Goal: Transaction & Acquisition: Purchase product/service

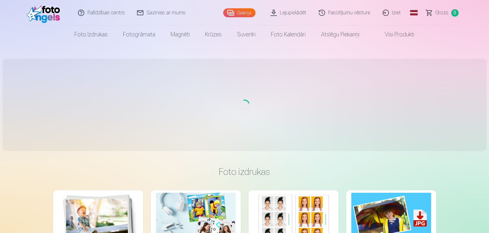
click at [46, 14] on img at bounding box center [45, 13] width 37 height 20
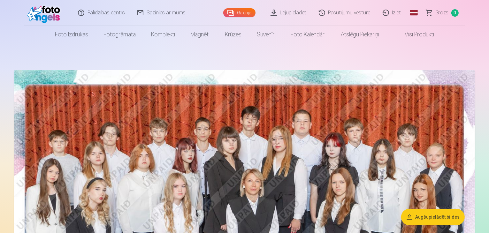
click at [440, 212] on button "Augšupielādēt bildes" at bounding box center [432, 217] width 63 height 17
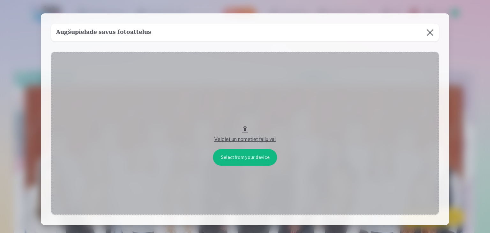
click at [428, 29] on button at bounding box center [430, 33] width 18 height 18
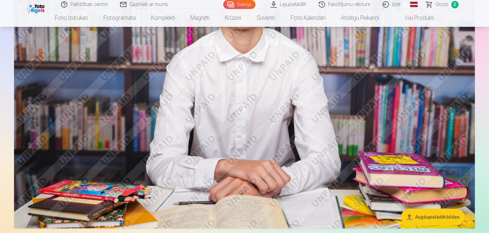
scroll to position [383, 0]
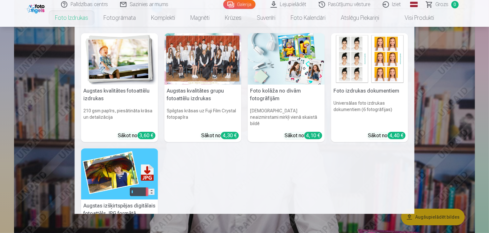
click at [78, 18] on link "Foto izdrukas" at bounding box center [71, 18] width 49 height 18
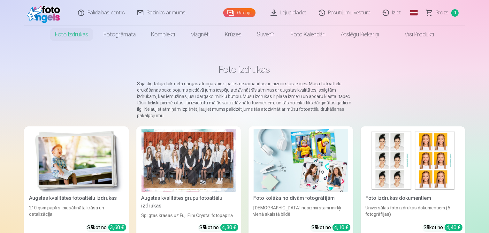
click at [182, 166] on div at bounding box center [188, 160] width 94 height 63
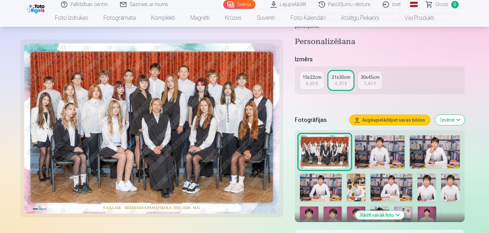
scroll to position [96, 0]
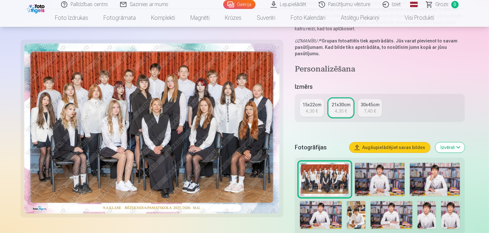
click at [315, 108] on div "4,30 €" at bounding box center [311, 111] width 12 height 6
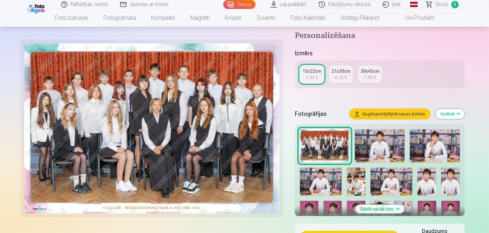
scroll to position [128, 0]
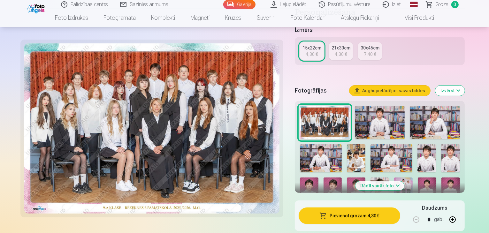
click at [460, 212] on button "button" at bounding box center [451, 219] width 15 height 15
click at [423, 213] on button "button" at bounding box center [415, 219] width 15 height 15
type input "*"
click at [392, 208] on button "Pievienot grozam : 4,30 €" at bounding box center [349, 215] width 102 height 17
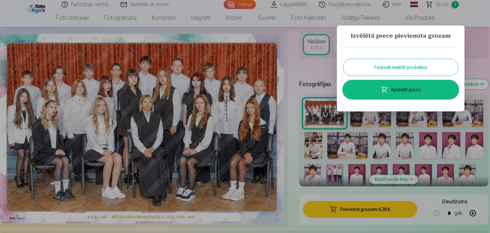
click at [412, 67] on button "Turpināt meklēt produktus" at bounding box center [400, 67] width 115 height 17
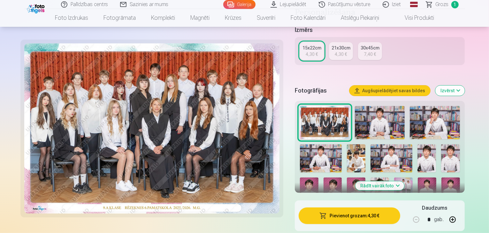
click at [369, 118] on img at bounding box center [380, 122] width 50 height 33
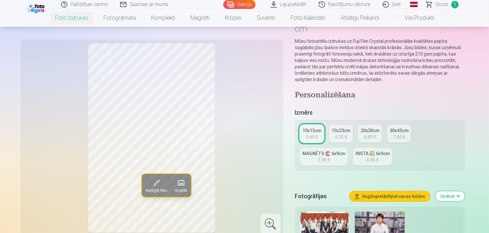
scroll to position [96, 0]
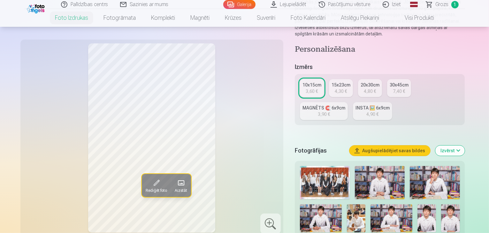
click at [370, 166] on img at bounding box center [380, 182] width 50 height 33
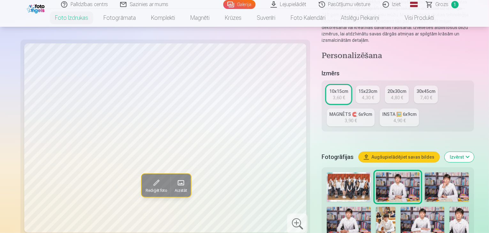
click at [430, 172] on img at bounding box center [446, 186] width 44 height 29
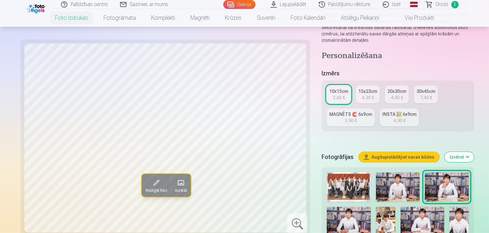
click at [370, 207] on img at bounding box center [348, 221] width 44 height 29
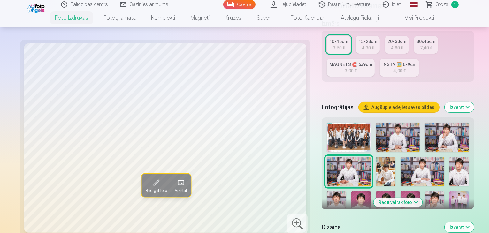
scroll to position [160, 0]
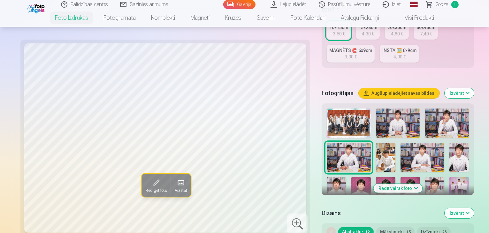
click at [454, 212] on img at bounding box center [445, 225] width 17 height 26
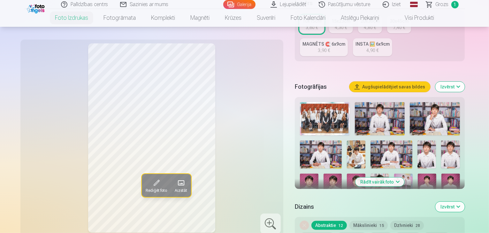
click at [361, 206] on img at bounding box center [352, 219] width 17 height 26
click at [339, 206] on img at bounding box center [330, 219] width 17 height 26
click at [317, 206] on img at bounding box center [308, 219] width 17 height 26
click at [441, 174] on img at bounding box center [450, 188] width 19 height 28
click at [417, 174] on img at bounding box center [426, 188] width 19 height 28
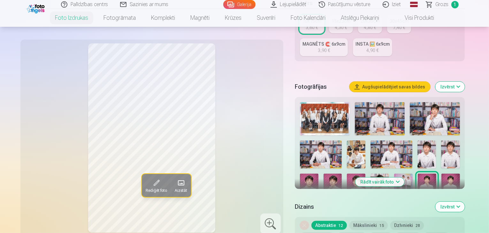
click at [365, 174] on img at bounding box center [356, 188] width 19 height 28
click at [342, 174] on img at bounding box center [332, 188] width 19 height 28
click at [318, 174] on img at bounding box center [309, 188] width 19 height 28
click at [441, 140] on img at bounding box center [450, 154] width 19 height 28
click at [417, 140] on img at bounding box center [426, 154] width 19 height 28
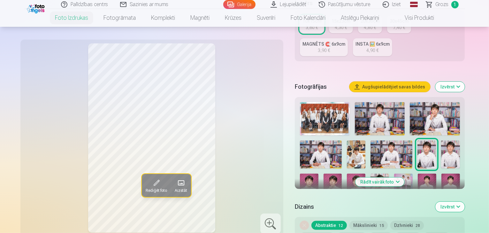
click at [341, 140] on img at bounding box center [321, 154] width 42 height 28
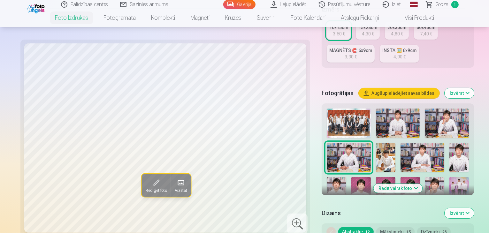
click at [449, 143] on img at bounding box center [458, 157] width 19 height 29
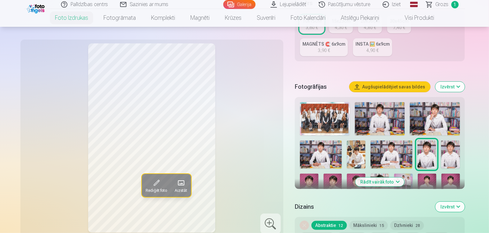
scroll to position [128, 0]
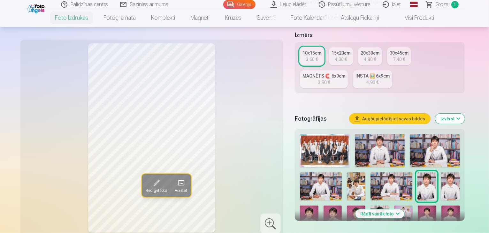
click at [341, 172] on img at bounding box center [321, 186] width 42 height 28
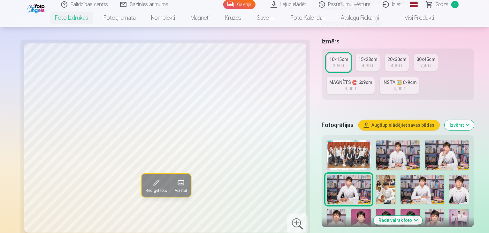
click at [449, 175] on img at bounding box center [458, 189] width 19 height 29
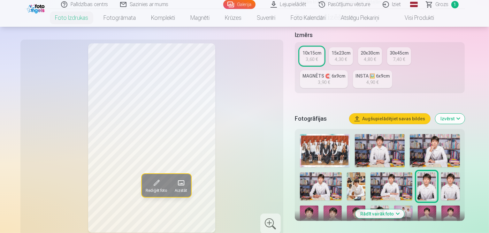
click at [348, 50] on div "15x23cm" at bounding box center [340, 53] width 19 height 6
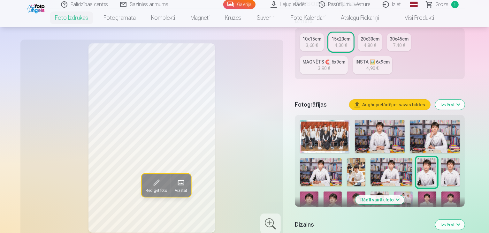
scroll to position [128, 0]
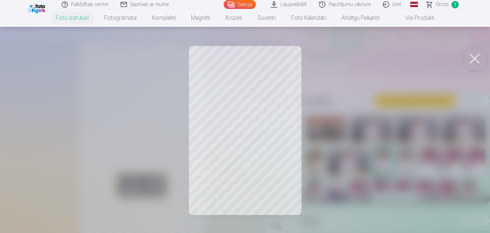
click at [474, 56] on button at bounding box center [475, 59] width 26 height 26
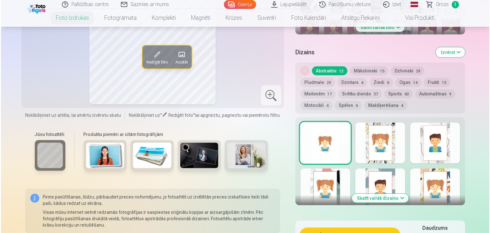
scroll to position [383, 0]
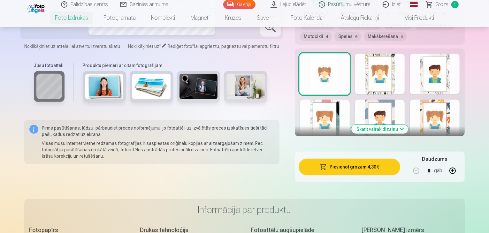
click at [389, 159] on button "Pievienot grozam : 4,30 €" at bounding box center [349, 167] width 102 height 17
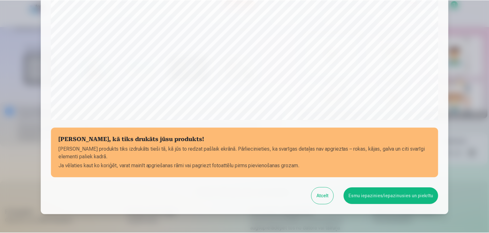
scroll to position [227, 0]
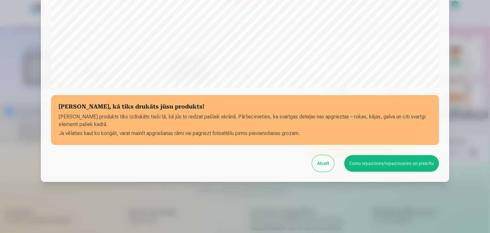
click at [378, 160] on button "Esmu iepazinies/iepazinusies un piekrītu" at bounding box center [391, 163] width 95 height 17
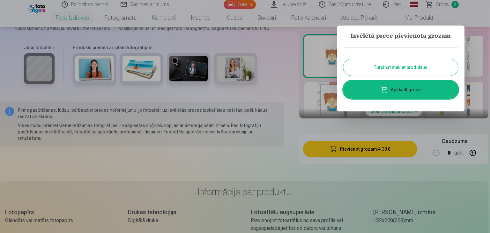
click at [410, 66] on button "Turpināt meklēt produktus" at bounding box center [400, 67] width 115 height 17
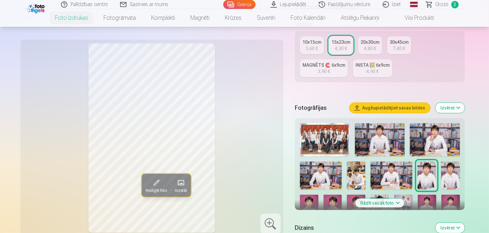
scroll to position [128, 0]
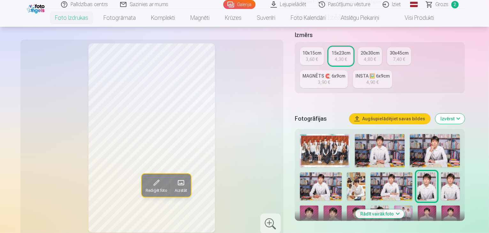
click at [394, 205] on img at bounding box center [403, 219] width 19 height 28
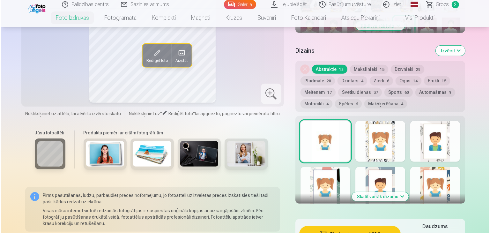
scroll to position [319, 0]
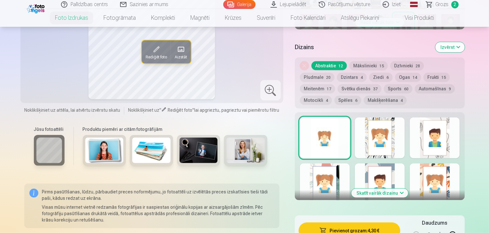
click at [371, 222] on button "Pievienot grozam : 4,30 €" at bounding box center [349, 230] width 102 height 17
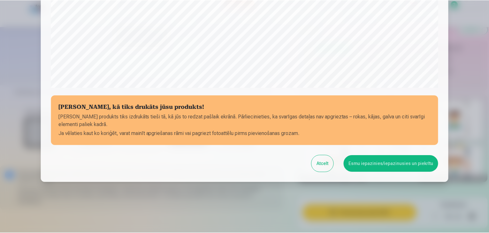
scroll to position [227, 0]
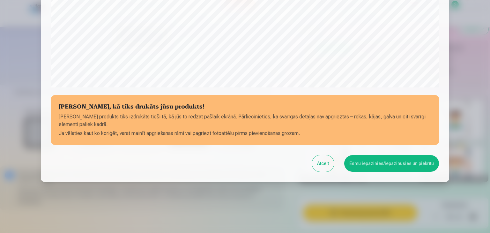
click at [375, 166] on button "Esmu iepazinies/iepazinusies un piekrītu" at bounding box center [391, 163] width 95 height 17
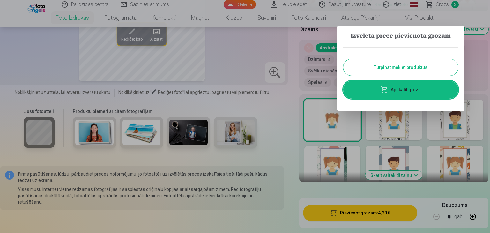
click at [410, 89] on link "Apskatīt grozu" at bounding box center [400, 90] width 115 height 18
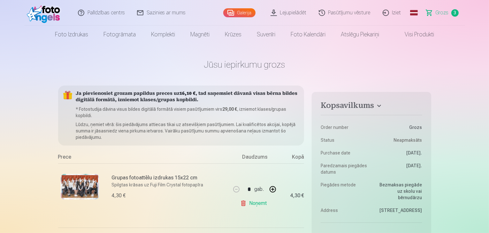
click at [49, 8] on img at bounding box center [45, 13] width 37 height 20
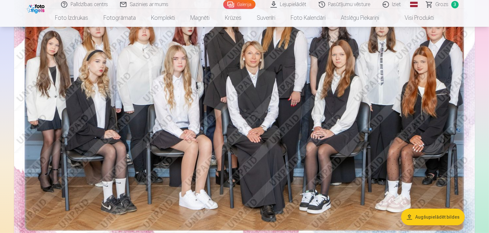
scroll to position [32, 0]
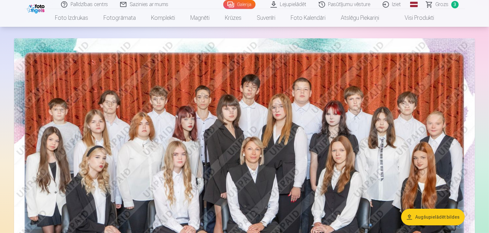
click at [455, 213] on button "Augšupielādēt bildes" at bounding box center [432, 217] width 63 height 17
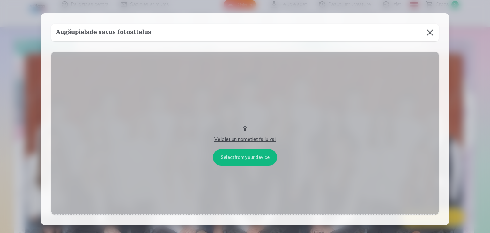
click at [427, 30] on button at bounding box center [430, 33] width 18 height 18
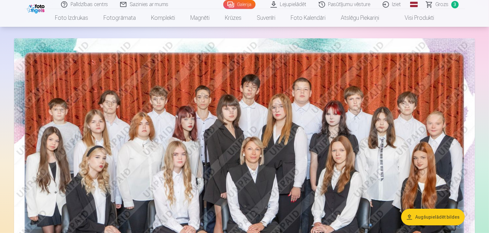
click at [282, 4] on link "Lejupielādēt" at bounding box center [289, 4] width 48 height 9
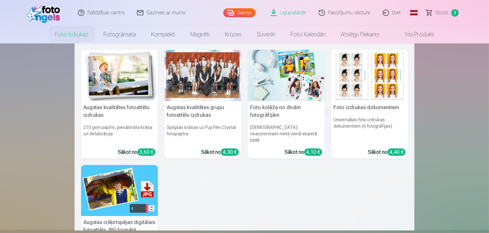
click at [78, 32] on link "Foto izdrukas" at bounding box center [71, 35] width 49 height 18
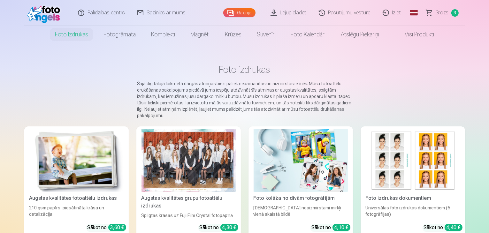
click at [186, 184] on div at bounding box center [188, 160] width 94 height 63
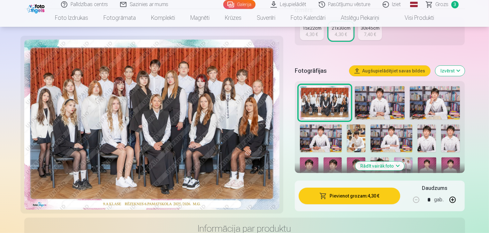
scroll to position [160, 0]
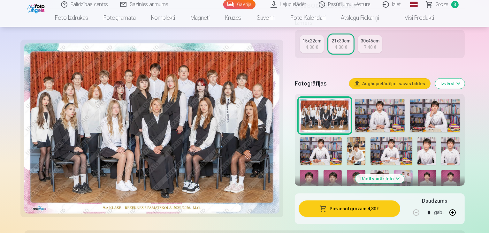
click at [417, 170] on img at bounding box center [426, 184] width 19 height 28
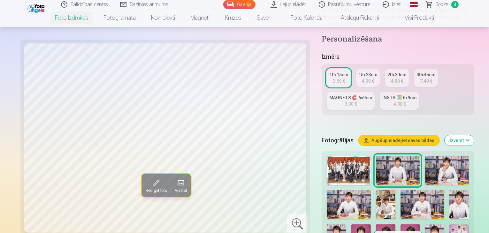
scroll to position [128, 0]
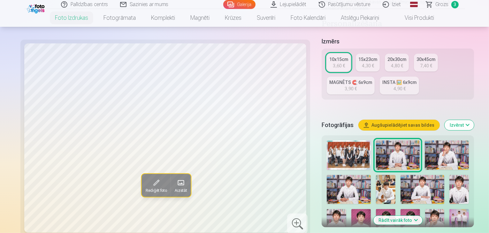
click at [424, 140] on img at bounding box center [446, 154] width 44 height 29
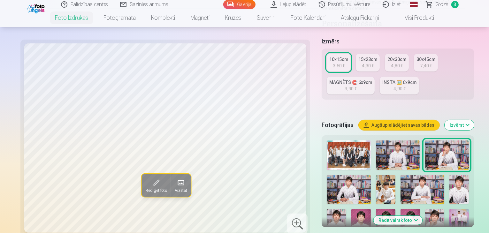
click at [370, 175] on img at bounding box center [348, 189] width 44 height 29
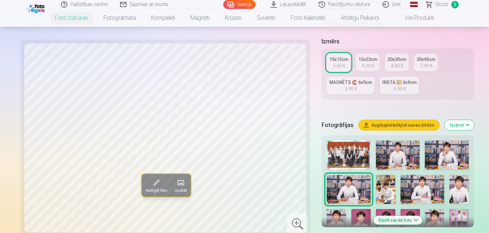
click at [376, 175] on img at bounding box center [385, 189] width 19 height 29
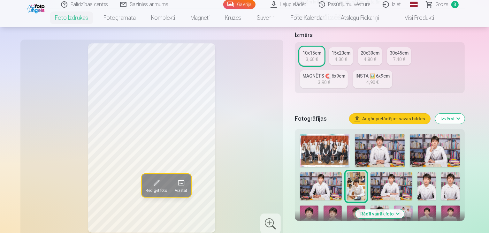
click at [370, 172] on img at bounding box center [391, 186] width 42 height 28
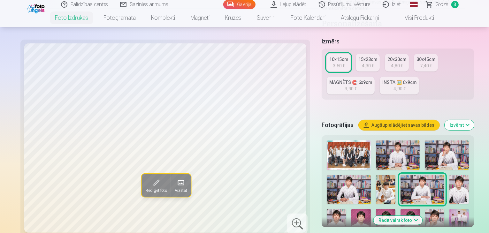
click at [449, 175] on img at bounding box center [458, 189] width 19 height 29
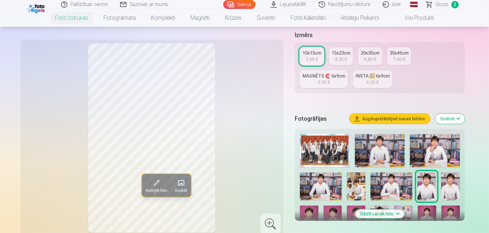
click at [441, 172] on img at bounding box center [450, 186] width 19 height 28
click at [318, 205] on img at bounding box center [309, 219] width 19 height 28
click at [417, 172] on img at bounding box center [426, 186] width 19 height 28
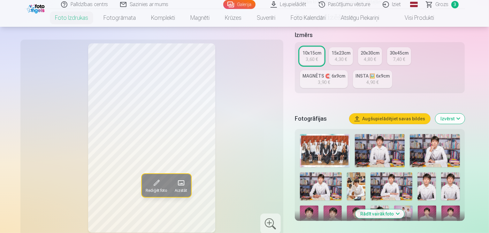
click at [341, 172] on img at bounding box center [321, 186] width 42 height 28
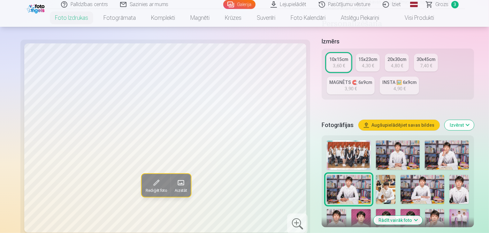
click at [356, 86] on div "3,90 €" at bounding box center [350, 89] width 12 height 6
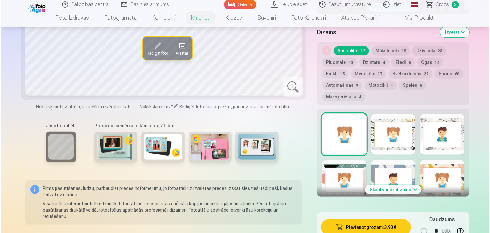
scroll to position [319, 0]
click at [402, 219] on button "Pievienot grozam : 3,90 €" at bounding box center [365, 227] width 90 height 17
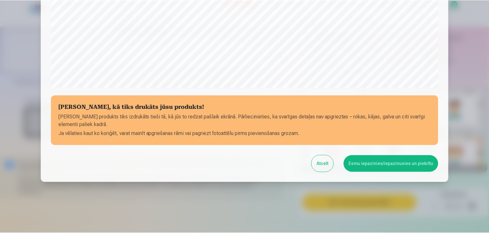
scroll to position [227, 0]
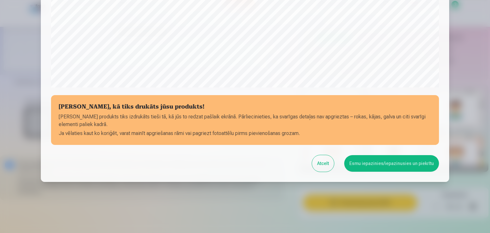
click at [387, 164] on button "Esmu iepazinies/iepazinusies un piekrītu" at bounding box center [391, 163] width 95 height 17
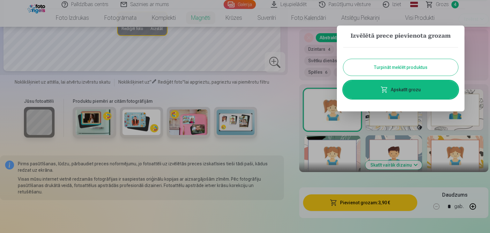
click at [414, 65] on button "Turpināt meklēt produktus" at bounding box center [400, 67] width 115 height 17
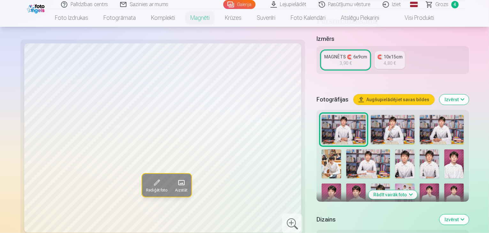
scroll to position [128, 0]
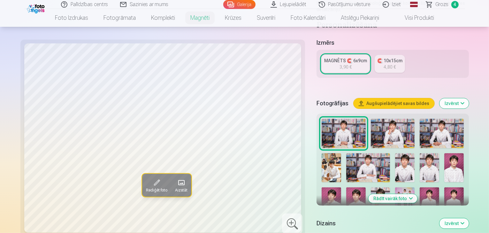
click at [341, 153] on img at bounding box center [330, 167] width 19 height 29
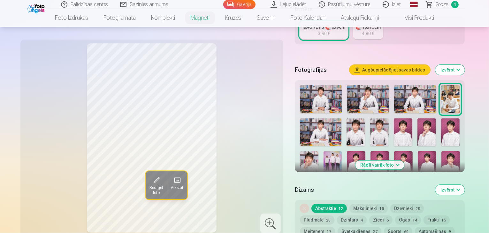
scroll to position [160, 0]
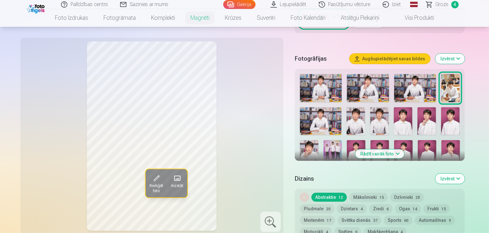
click at [450, 114] on img at bounding box center [450, 121] width 19 height 28
click at [430, 117] on img at bounding box center [426, 121] width 19 height 28
click at [409, 124] on img at bounding box center [402, 121] width 19 height 28
click at [370, 145] on img at bounding box center [379, 154] width 19 height 28
click at [347, 149] on img at bounding box center [356, 154] width 19 height 28
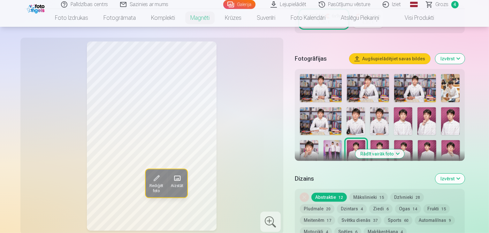
click at [394, 140] on img at bounding box center [403, 154] width 19 height 28
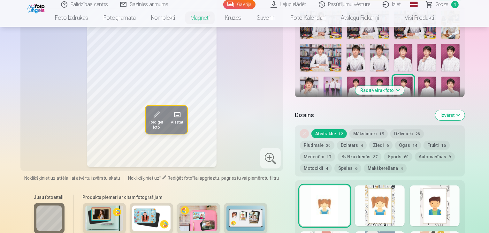
scroll to position [223, 0]
click at [417, 76] on img at bounding box center [426, 90] width 19 height 28
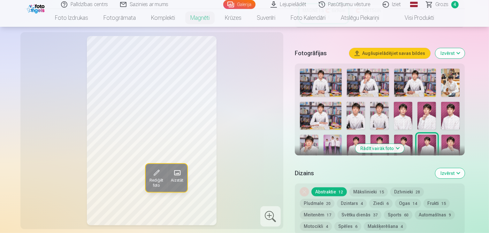
scroll to position [160, 0]
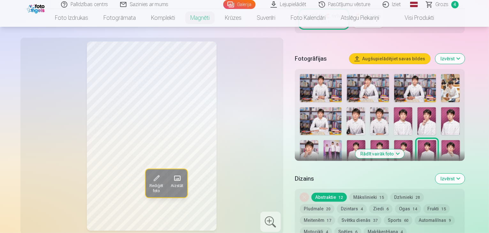
click at [394, 140] on img at bounding box center [403, 154] width 19 height 28
click at [370, 141] on img at bounding box center [379, 154] width 19 height 28
click at [454, 122] on img at bounding box center [450, 121] width 19 height 28
click at [404, 124] on img at bounding box center [402, 121] width 19 height 28
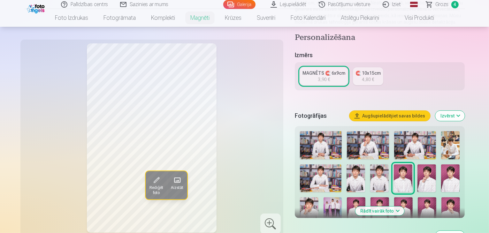
scroll to position [96, 0]
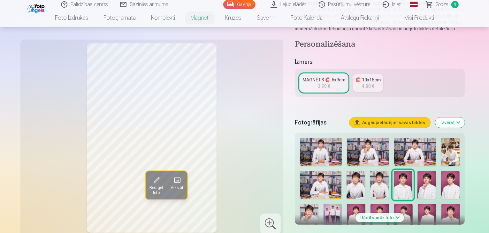
click at [380, 79] on link "🧲 10x15cm 4,80 €" at bounding box center [368, 83] width 30 height 18
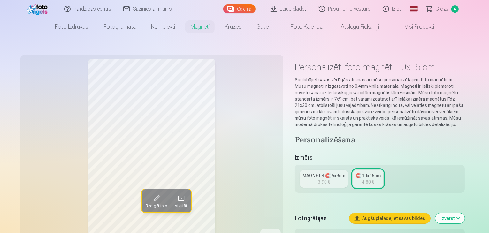
scroll to position [32, 0]
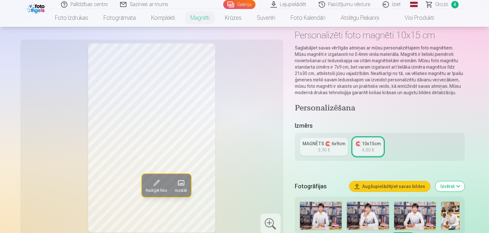
click at [330, 147] on div "3,90 €" at bounding box center [323, 150] width 12 height 6
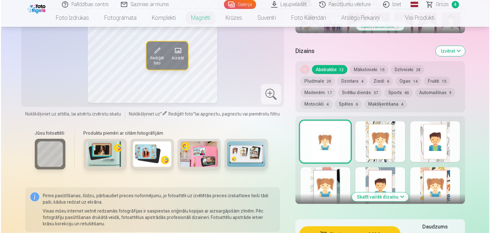
scroll to position [383, 0]
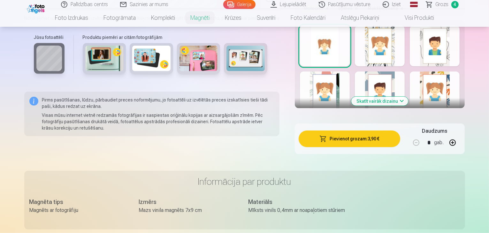
click at [385, 132] on button "Pievienot grozam : 3,90 €" at bounding box center [349, 139] width 102 height 17
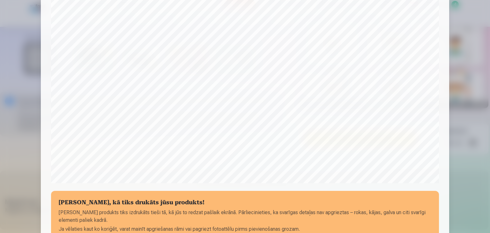
scroll to position [35, 0]
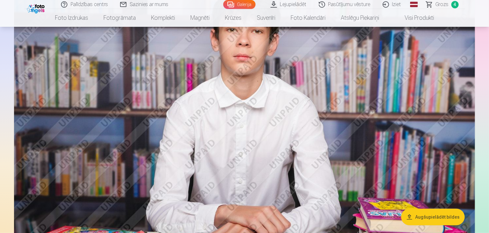
scroll to position [287, 0]
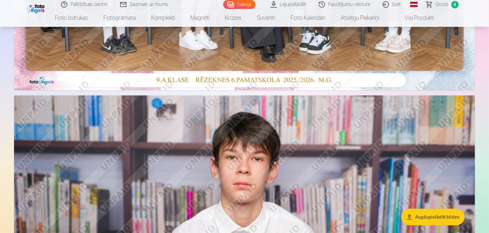
click at [453, 5] on span "4" at bounding box center [454, 4] width 7 height 7
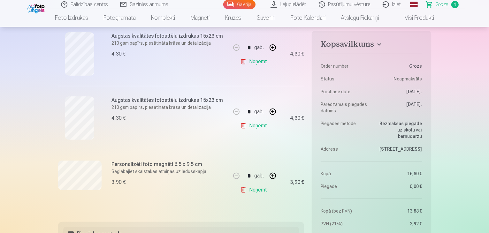
scroll to position [191, 0]
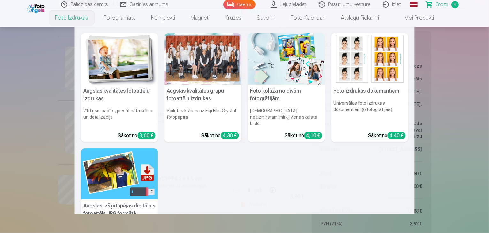
click at [224, 68] on div at bounding box center [202, 58] width 77 height 51
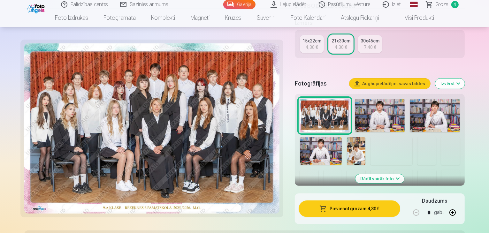
scroll to position [191, 0]
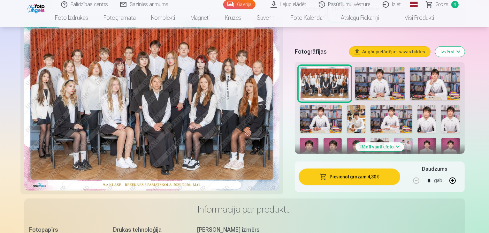
click at [361, 171] on img at bounding box center [352, 184] width 17 height 26
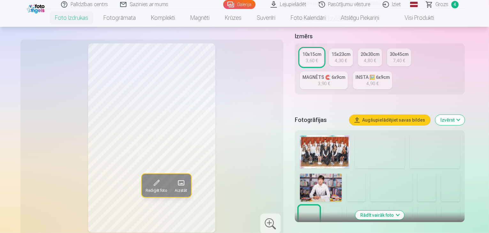
scroll to position [160, 0]
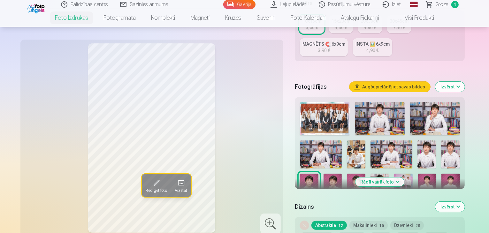
click at [365, 174] on img at bounding box center [356, 188] width 19 height 28
click at [342, 174] on img at bounding box center [332, 188] width 19 height 28
click at [318, 174] on img at bounding box center [309, 188] width 19 height 28
click at [339, 206] on img at bounding box center [330, 219] width 17 height 26
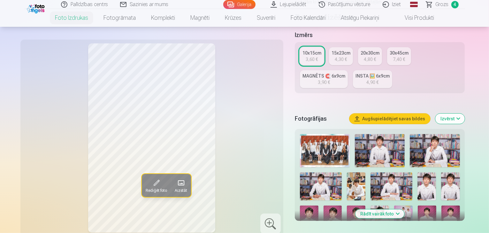
scroll to position [0, 0]
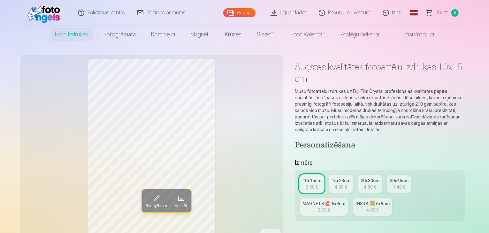
click at [345, 200] on div "MAGNĒTS 🧲 6x9cm" at bounding box center [323, 203] width 43 height 6
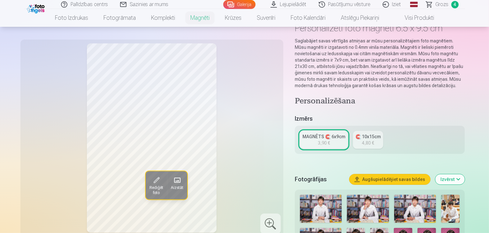
scroll to position [96, 0]
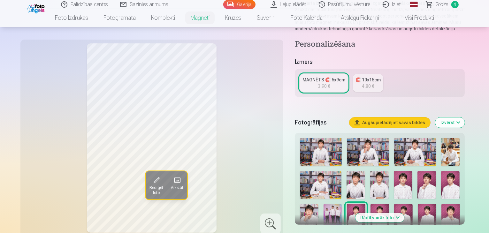
click at [450, 182] on img at bounding box center [450, 185] width 19 height 28
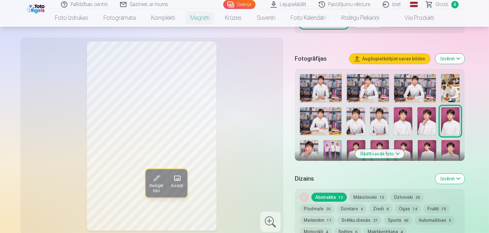
scroll to position [191, 0]
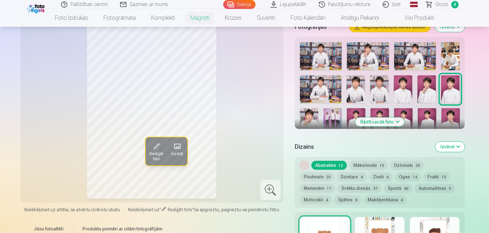
click at [417, 108] on img at bounding box center [426, 122] width 19 height 28
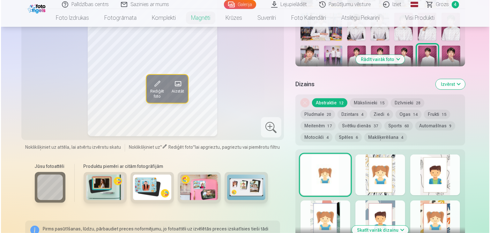
scroll to position [383, 0]
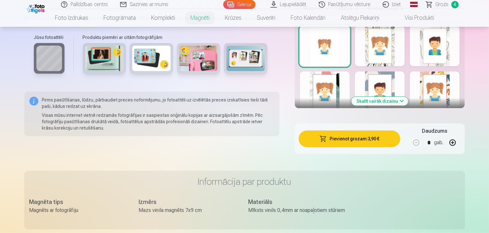
click at [397, 133] on button "Pievienot grozam : 3,90 €" at bounding box center [349, 139] width 102 height 17
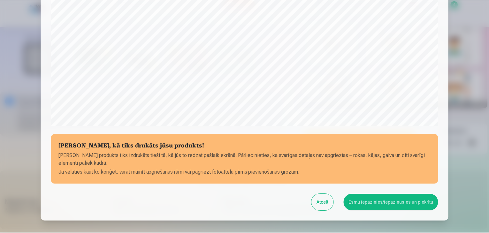
scroll to position [227, 0]
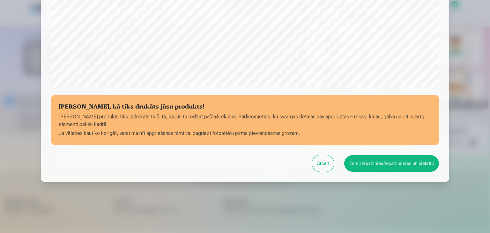
click at [379, 163] on button "Esmu iepazinies/iepazinusies un piekrītu" at bounding box center [391, 163] width 95 height 17
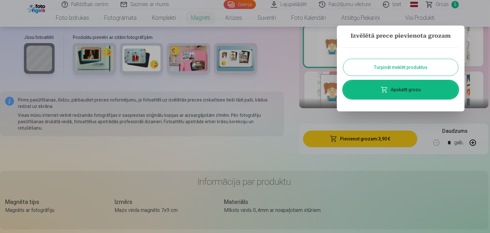
click at [392, 65] on button "Turpināt meklēt produktus" at bounding box center [400, 67] width 115 height 17
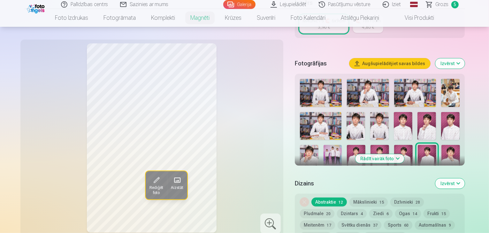
scroll to position [128, 0]
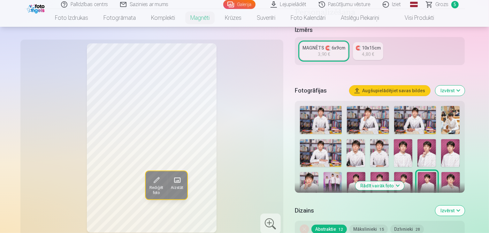
click at [383, 148] on img at bounding box center [379, 153] width 19 height 28
click at [359, 152] on img at bounding box center [355, 153] width 19 height 28
click at [329, 150] on img at bounding box center [321, 153] width 42 height 28
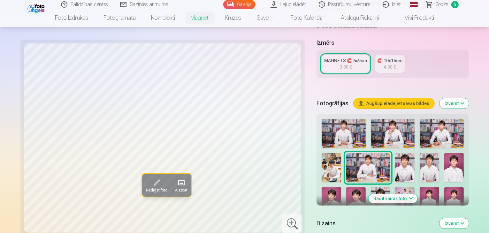
click at [390, 187] on img at bounding box center [379, 201] width 19 height 29
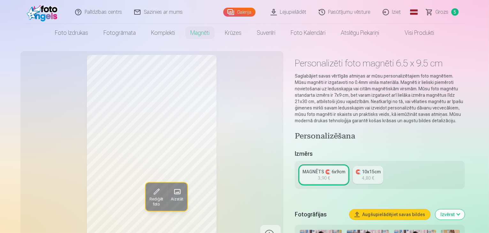
scroll to position [0, 0]
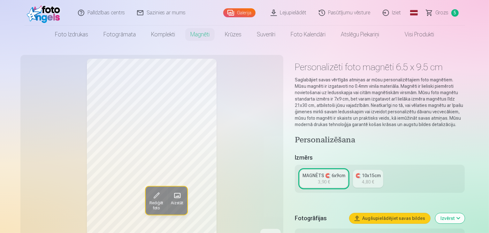
click at [327, 214] on h5 "Fotogrāfijas" at bounding box center [320, 218] width 50 height 9
click at [464, 213] on button "Izvērst" at bounding box center [449, 218] width 29 height 10
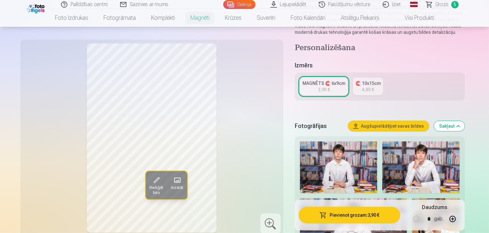
scroll to position [32, 0]
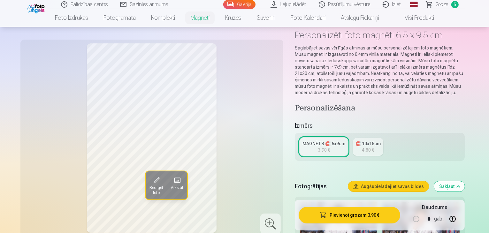
click at [425, 121] on h5 "Izmērs" at bounding box center [380, 125] width 170 height 9
click at [220, 176] on div "Rediģēt foto Aizstāt" at bounding box center [151, 137] width 255 height 189
click at [172, 181] on span at bounding box center [177, 180] width 10 height 10
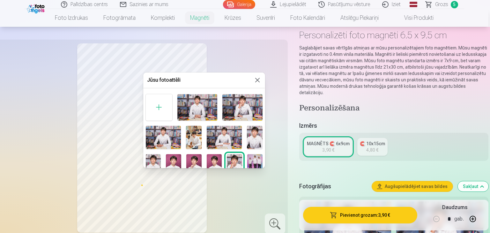
click at [251, 183] on div at bounding box center [245, 116] width 490 height 233
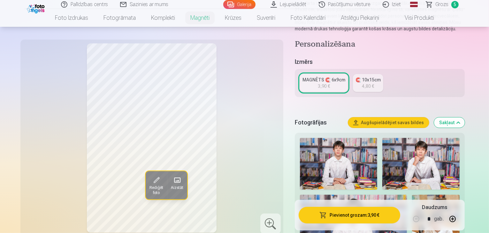
scroll to position [0, 0]
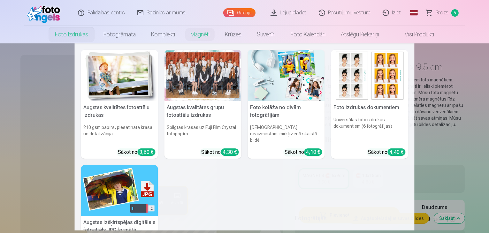
click at [68, 35] on link "Foto izdrukas" at bounding box center [71, 35] width 49 height 18
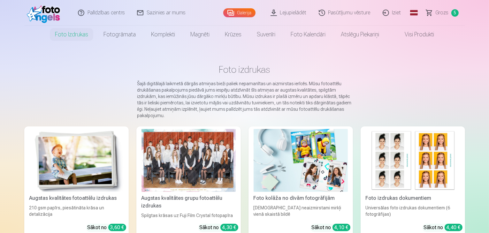
click at [171, 192] on div at bounding box center [188, 160] width 94 height 63
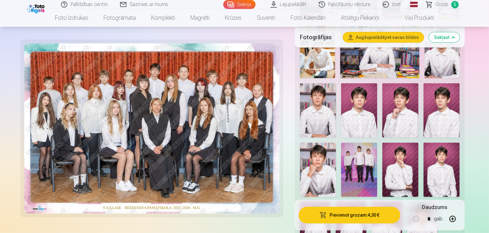
scroll to position [319, 0]
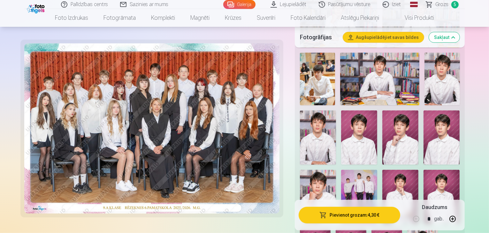
click at [336, 170] on img at bounding box center [318, 197] width 36 height 54
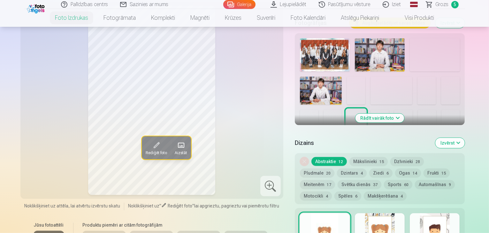
scroll to position [160, 0]
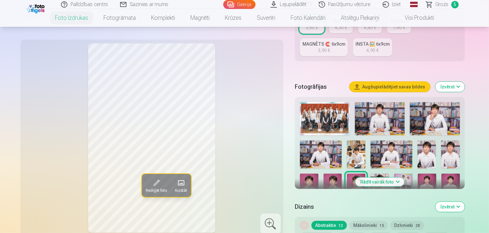
click at [370, 174] on img at bounding box center [379, 188] width 19 height 28
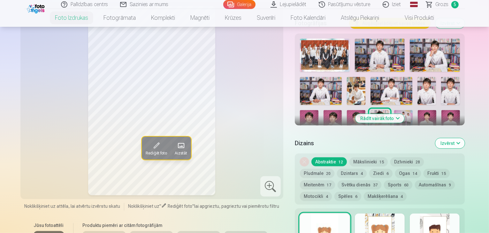
scroll to position [223, 0]
click at [383, 142] on img at bounding box center [374, 155] width 17 height 26
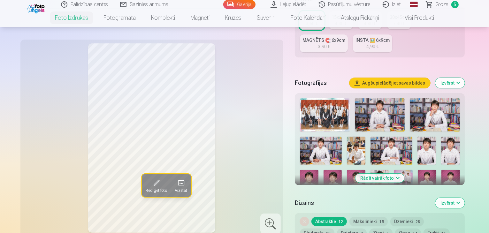
scroll to position [160, 0]
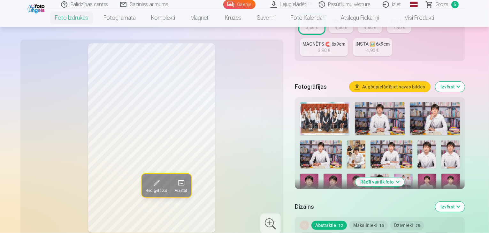
click at [370, 174] on img at bounding box center [379, 188] width 19 height 28
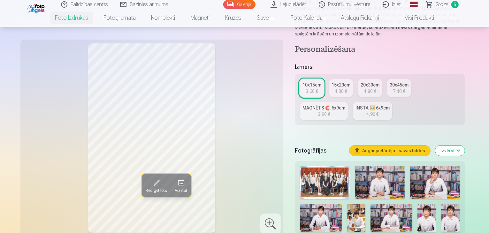
click at [374, 88] on div "4,80 €" at bounding box center [369, 91] width 12 height 6
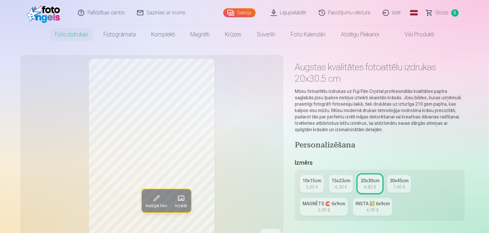
click at [450, 14] on link "Grozs 5" at bounding box center [442, 13] width 45 height 26
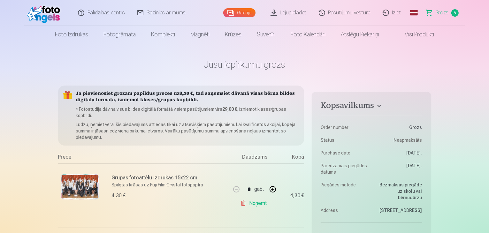
click at [48, 12] on img at bounding box center [45, 13] width 37 height 20
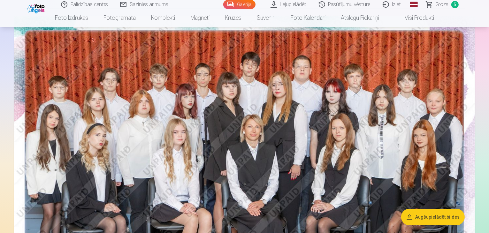
scroll to position [128, 0]
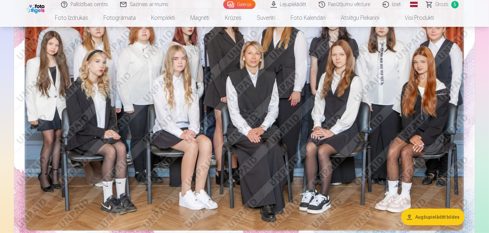
click at [442, 214] on button "Augšupielādēt bildes" at bounding box center [432, 217] width 63 height 17
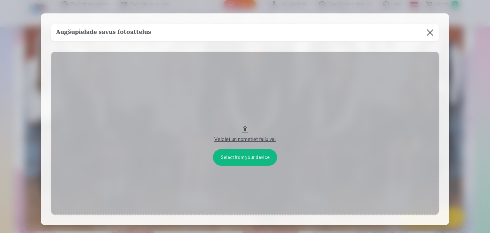
click at [428, 34] on button at bounding box center [430, 33] width 18 height 18
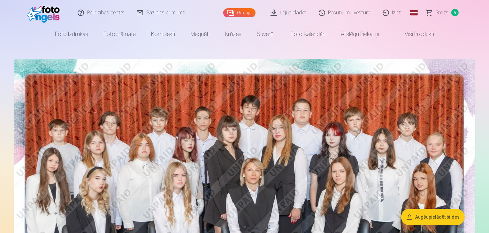
scroll to position [0, 0]
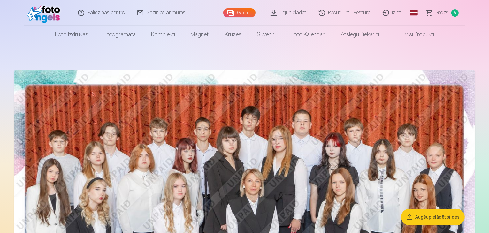
click at [56, 12] on img at bounding box center [45, 13] width 37 height 20
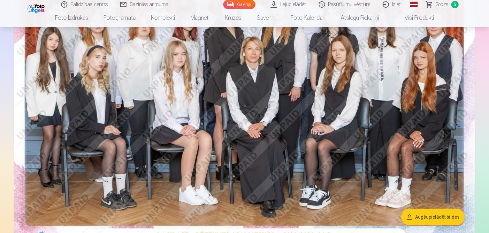
scroll to position [96, 0]
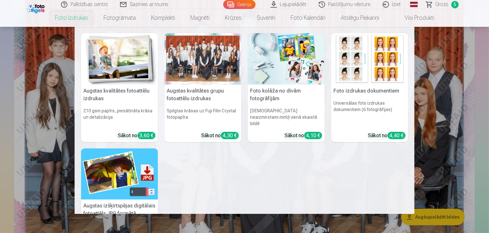
click at [73, 20] on link "Foto izdrukas" at bounding box center [71, 18] width 49 height 18
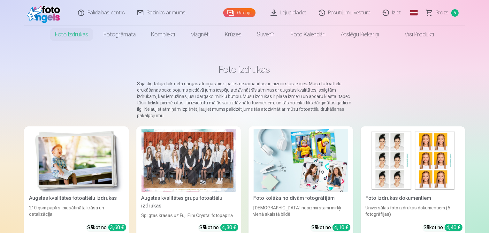
click at [212, 152] on div at bounding box center [188, 160] width 94 height 63
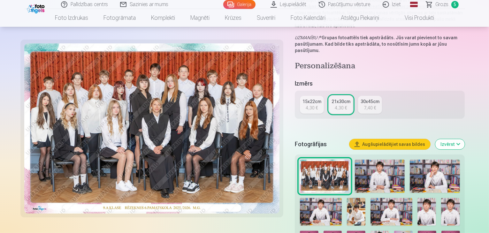
scroll to position [160, 0]
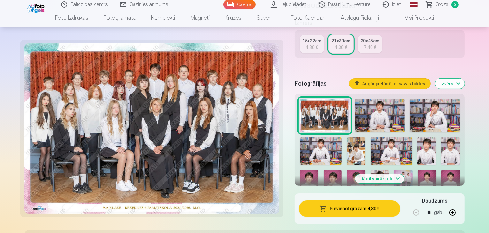
click at [370, 170] on img at bounding box center [379, 184] width 19 height 28
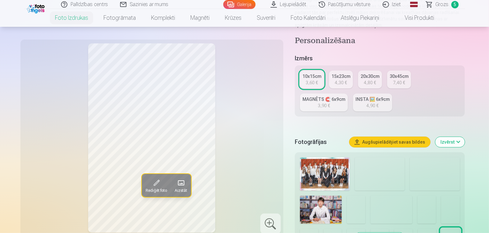
scroll to position [160, 0]
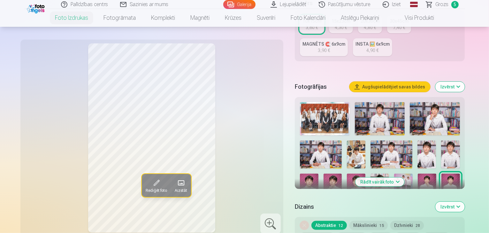
click at [370, 174] on img at bounding box center [379, 188] width 19 height 28
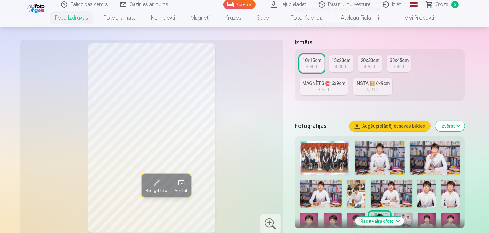
scroll to position [96, 0]
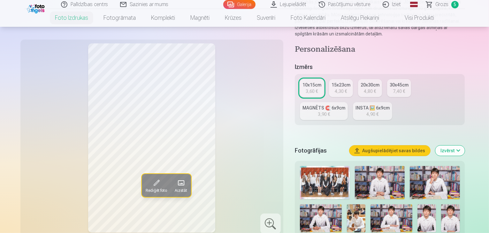
click at [375, 88] on div "4,80 €" at bounding box center [369, 91] width 12 height 6
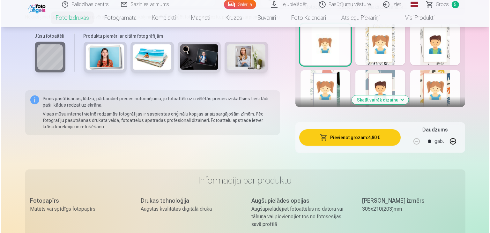
scroll to position [415, 0]
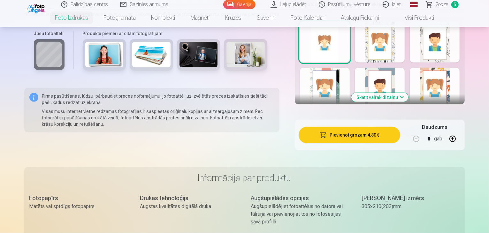
click at [391, 127] on button "Pievienot grozam : 4,80 €" at bounding box center [349, 135] width 102 height 17
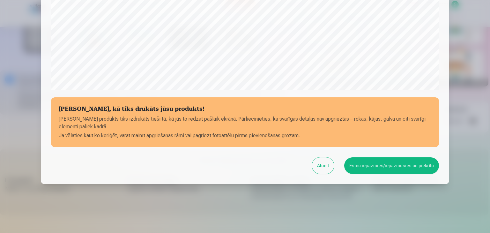
scroll to position [227, 0]
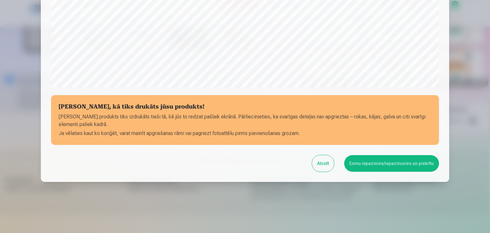
click at [399, 161] on button "Esmu iepazinies/iepazinusies un piekrītu" at bounding box center [391, 163] width 95 height 17
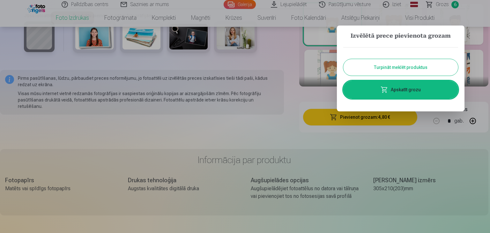
click at [407, 87] on link "Apskatīt grozu" at bounding box center [400, 90] width 115 height 18
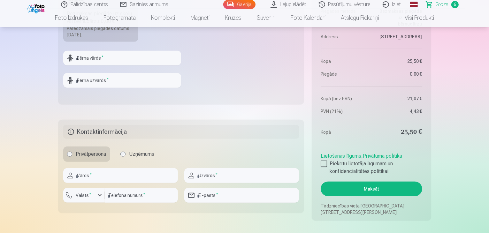
scroll to position [606, 0]
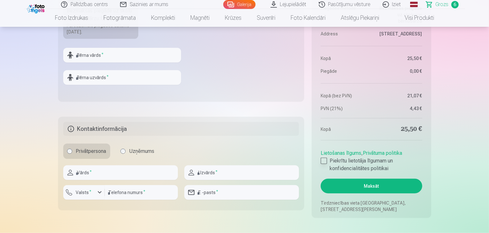
click at [323, 158] on div at bounding box center [323, 161] width 6 height 6
click at [372, 183] on button "Maksāt" at bounding box center [370, 186] width 101 height 15
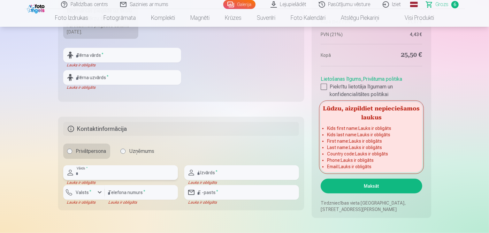
click at [87, 172] on input "text" at bounding box center [120, 172] width 115 height 15
type input "*****"
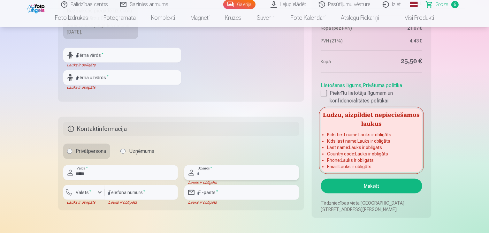
click at [230, 171] on input "text" at bounding box center [241, 172] width 115 height 15
type input "*****"
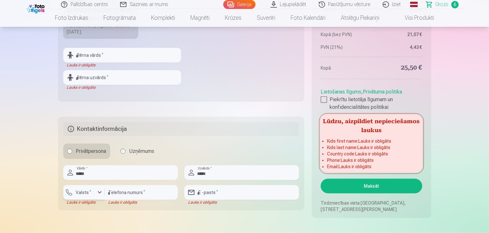
click at [98, 190] on div "button" at bounding box center [100, 193] width 8 height 8
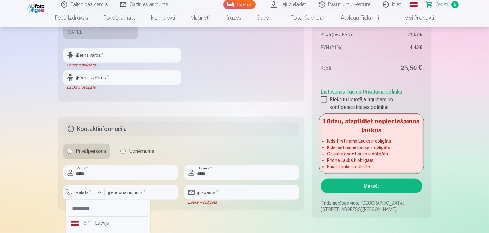
click at [105, 222] on li "+371 Latvija" at bounding box center [107, 223] width 79 height 13
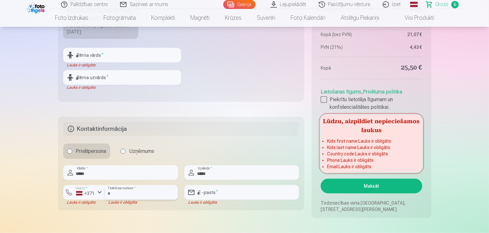
click at [139, 194] on input "number" at bounding box center [141, 192] width 73 height 15
type input "********"
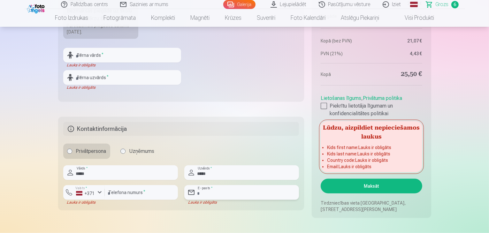
click at [216, 194] on input "email" at bounding box center [241, 192] width 115 height 15
type input "**********"
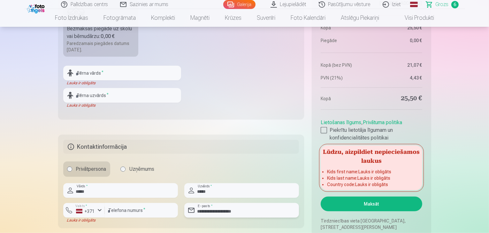
scroll to position [574, 0]
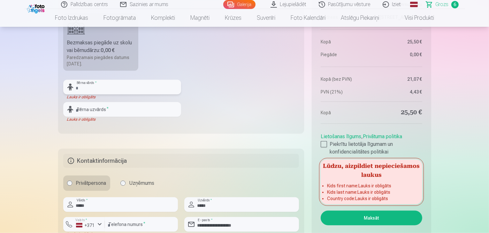
click at [92, 86] on input "text" at bounding box center [122, 87] width 118 height 15
type input "*******"
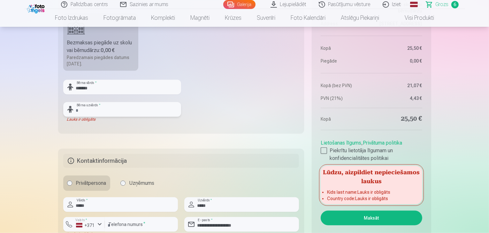
click at [91, 110] on input "text" at bounding box center [122, 109] width 118 height 15
type input "******"
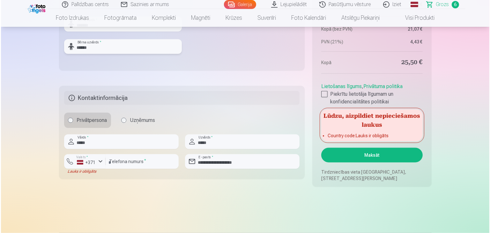
scroll to position [638, 0]
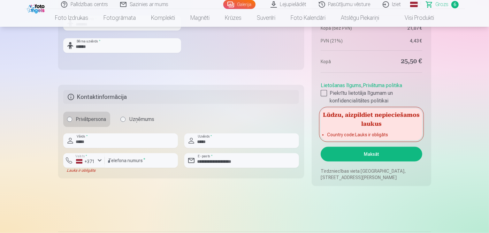
click at [362, 152] on button "Maksāt" at bounding box center [370, 154] width 101 height 15
